Goal: Complete application form

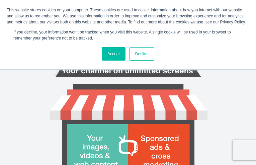
type input "wBKJJuFl"
type input "[EMAIL_ADDRESS][DOMAIN_NAME]"
type input "efJfvIHfX"
type input "WnNMMtOOtrAvUa"
type input "zLhagHqKtLZPyFCl"
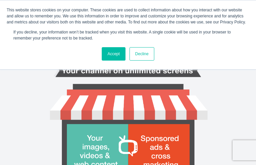
type input "NphnhPAKtUsCTZ"
type input "7290260999"
